Goal: Information Seeking & Learning: Learn about a topic

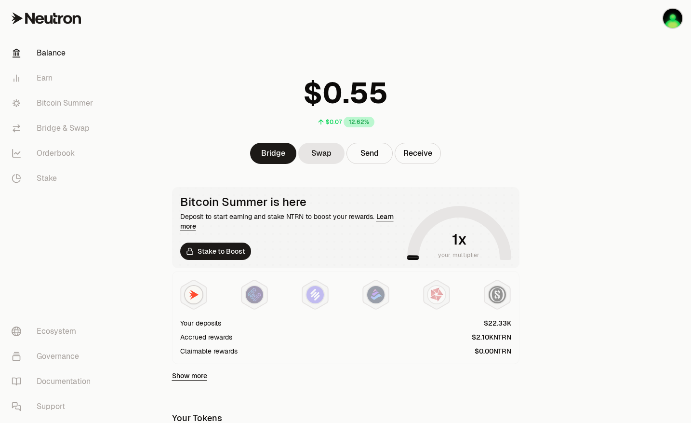
click at [568, 307] on main "$0.07 12.62% Bridge Swap Send Receive Bitcoin Summer is here Deposit to start e…" at bounding box center [399, 312] width 583 height 625
click at [89, 107] on link "Bitcoin Summer" at bounding box center [54, 103] width 100 height 25
click at [236, 79] on div "$0.07 12.61%" at bounding box center [345, 99] width 371 height 75
click at [50, 107] on link "Bitcoin Summer" at bounding box center [54, 103] width 100 height 25
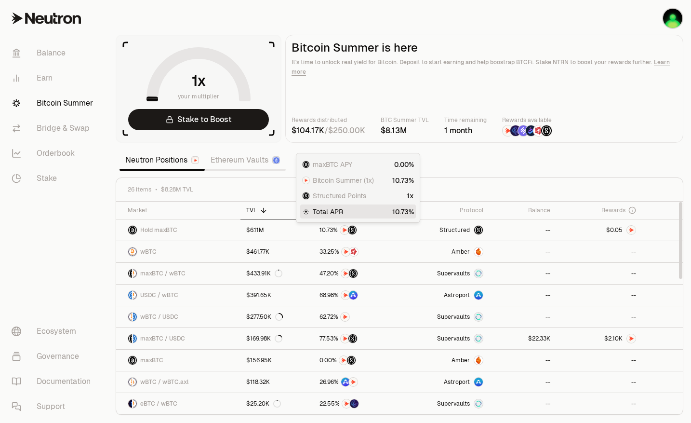
click at [327, 213] on span "Total APR" at bounding box center [328, 212] width 30 height 10
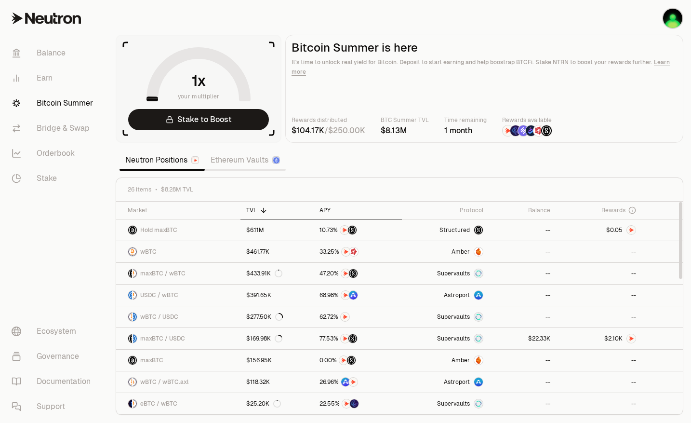
click at [327, 213] on div "APY" at bounding box center [358, 210] width 77 height 8
